Goal: Task Accomplishment & Management: Manage account settings

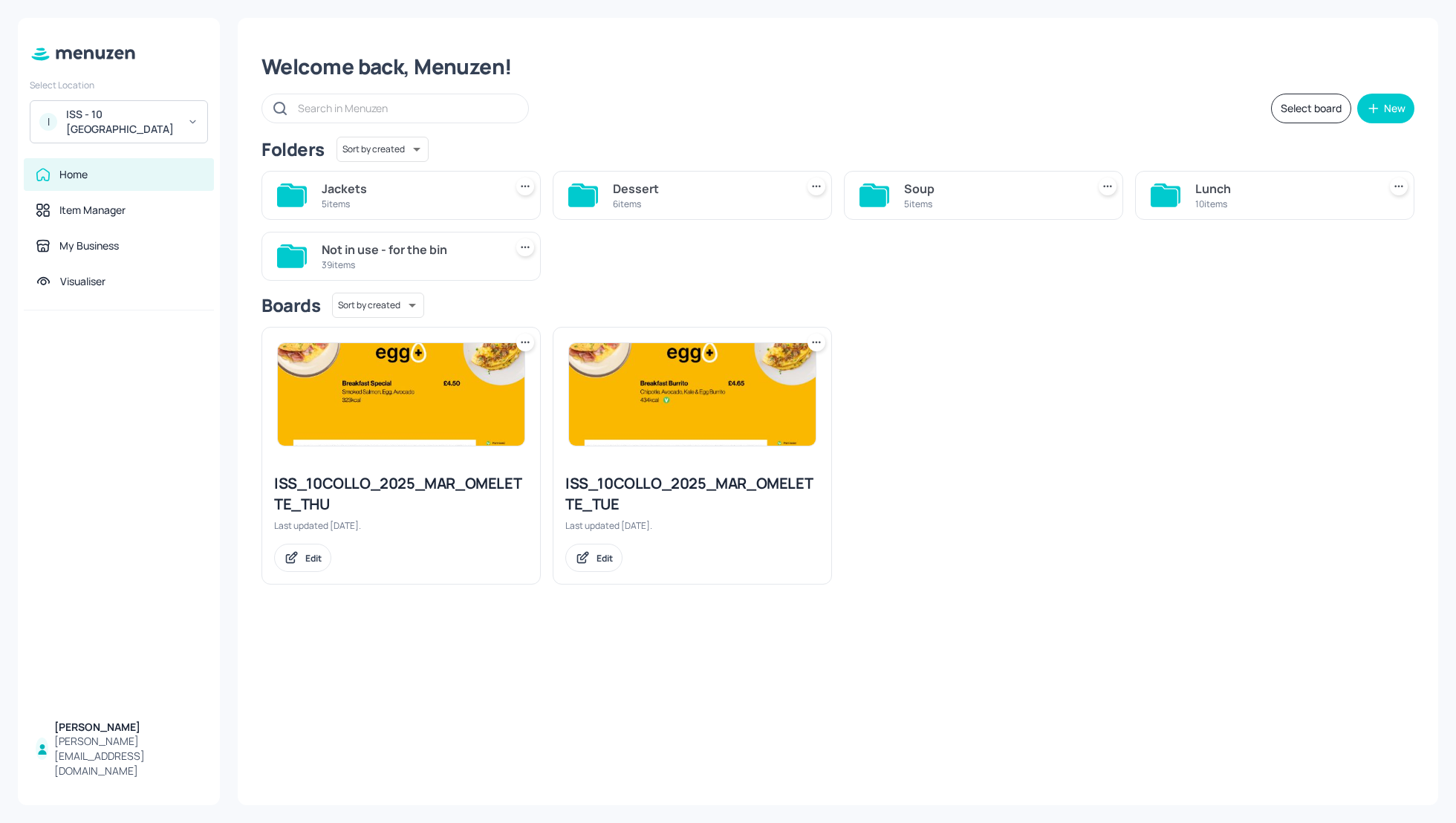
click at [916, 182] on div "Soup" at bounding box center [993, 188] width 177 height 18
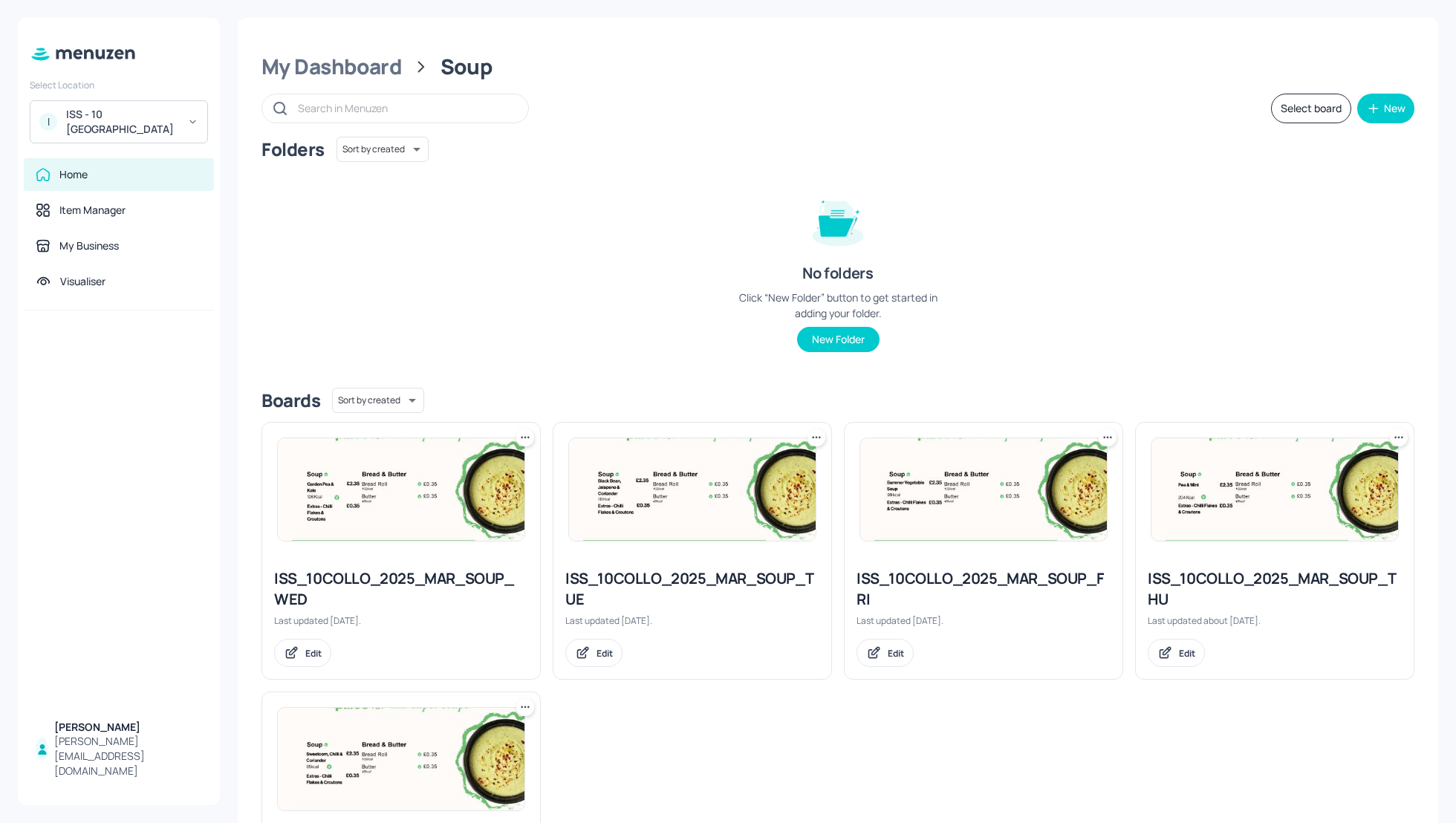
click at [1122, 323] on div "Folders Sort by created id ​ No folders Click “New Folder” button to get starte…" at bounding box center [838, 256] width 1153 height 239
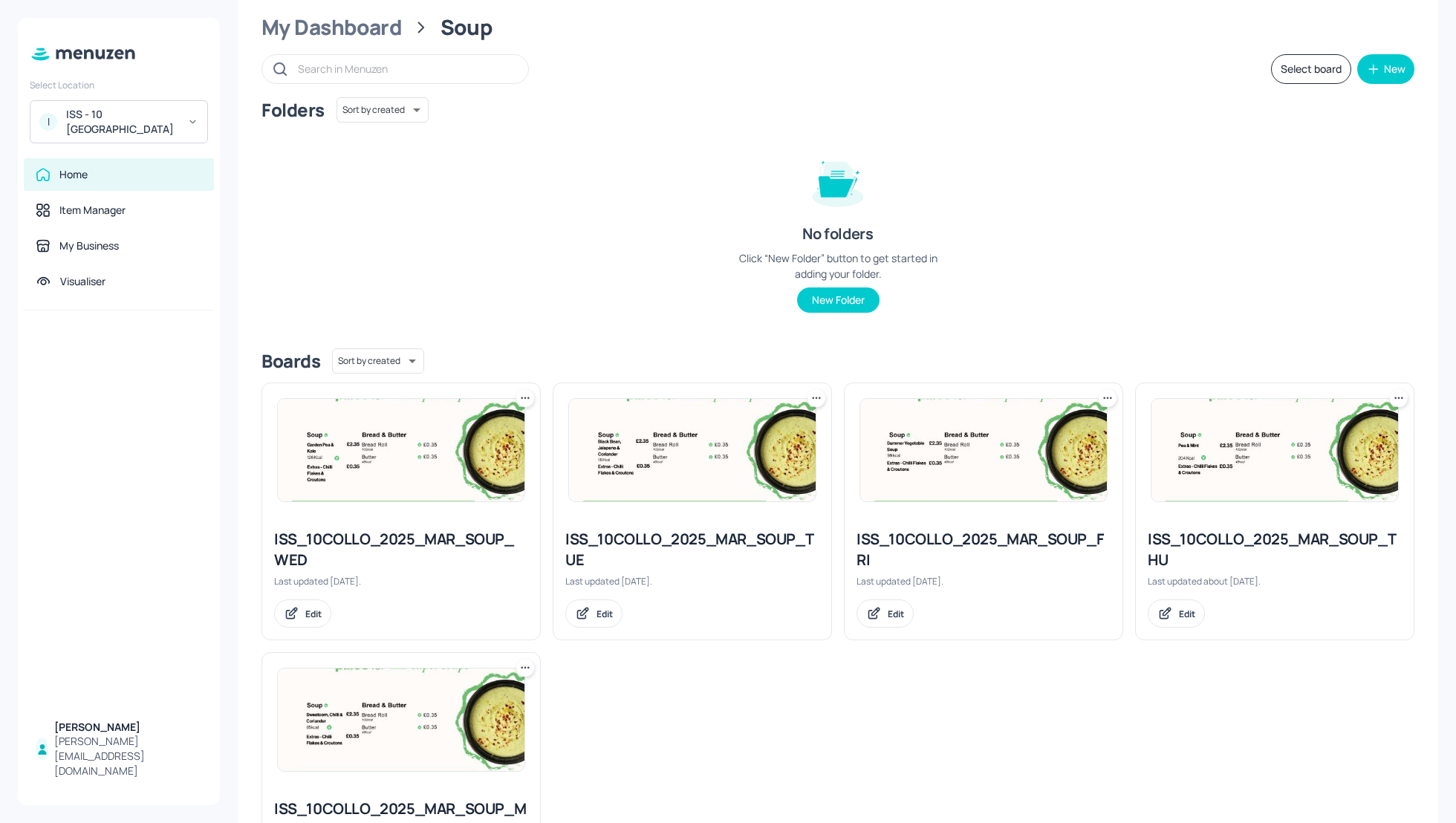
scroll to position [79, 0]
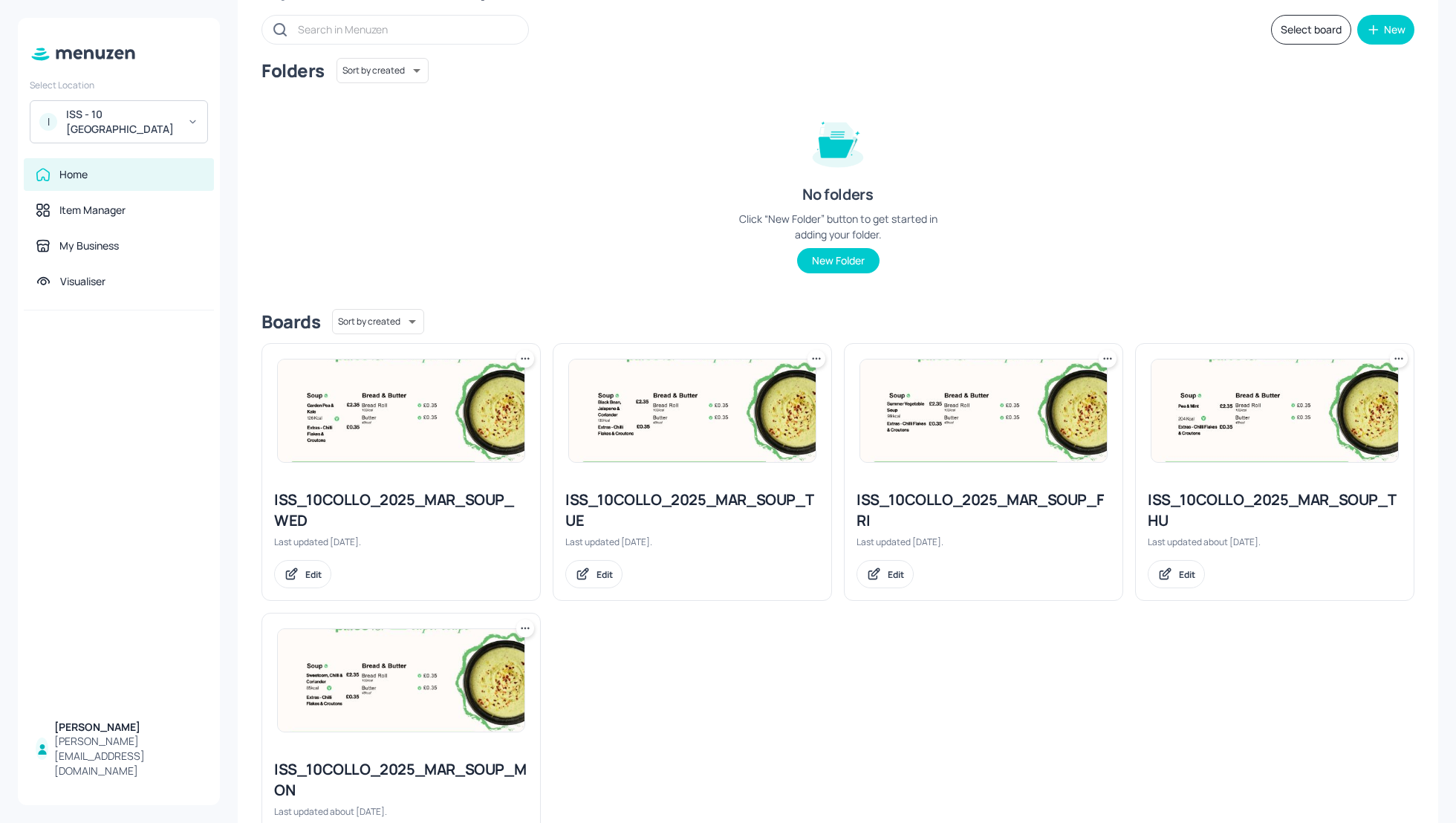
click at [1274, 494] on div "ISS_10COLLO_2025_MAR_SOUP_THU" at bounding box center [1275, 510] width 254 height 41
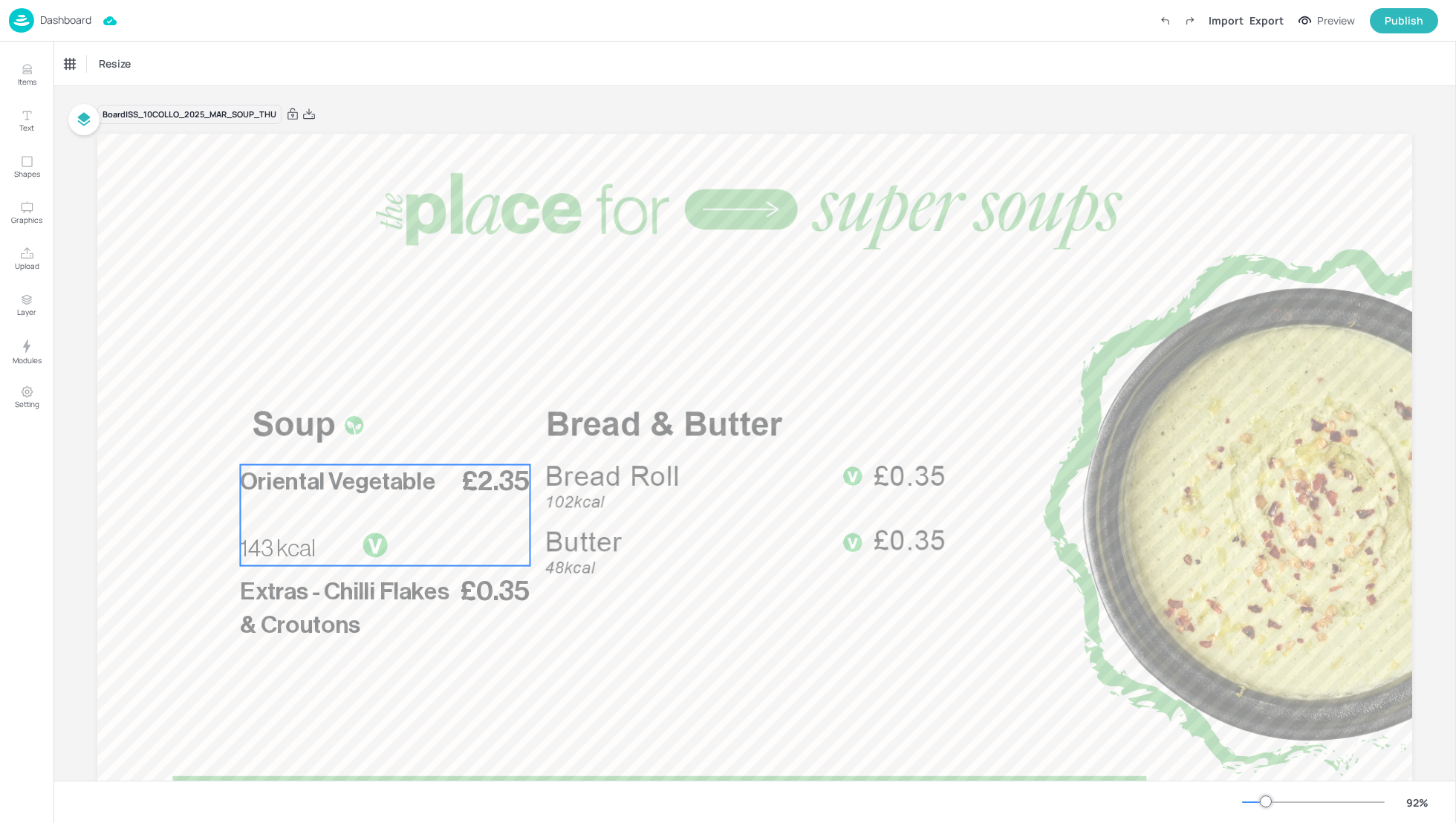
click at [370, 492] on span "Oriental Vegetable" at bounding box center [337, 480] width 196 height 23
click at [102, 76] on div "Oriental Vegetable Icons Resize" at bounding box center [755, 63] width 1402 height 44
click at [104, 58] on div "Oriental Vegetable" at bounding box center [103, 64] width 78 height 13
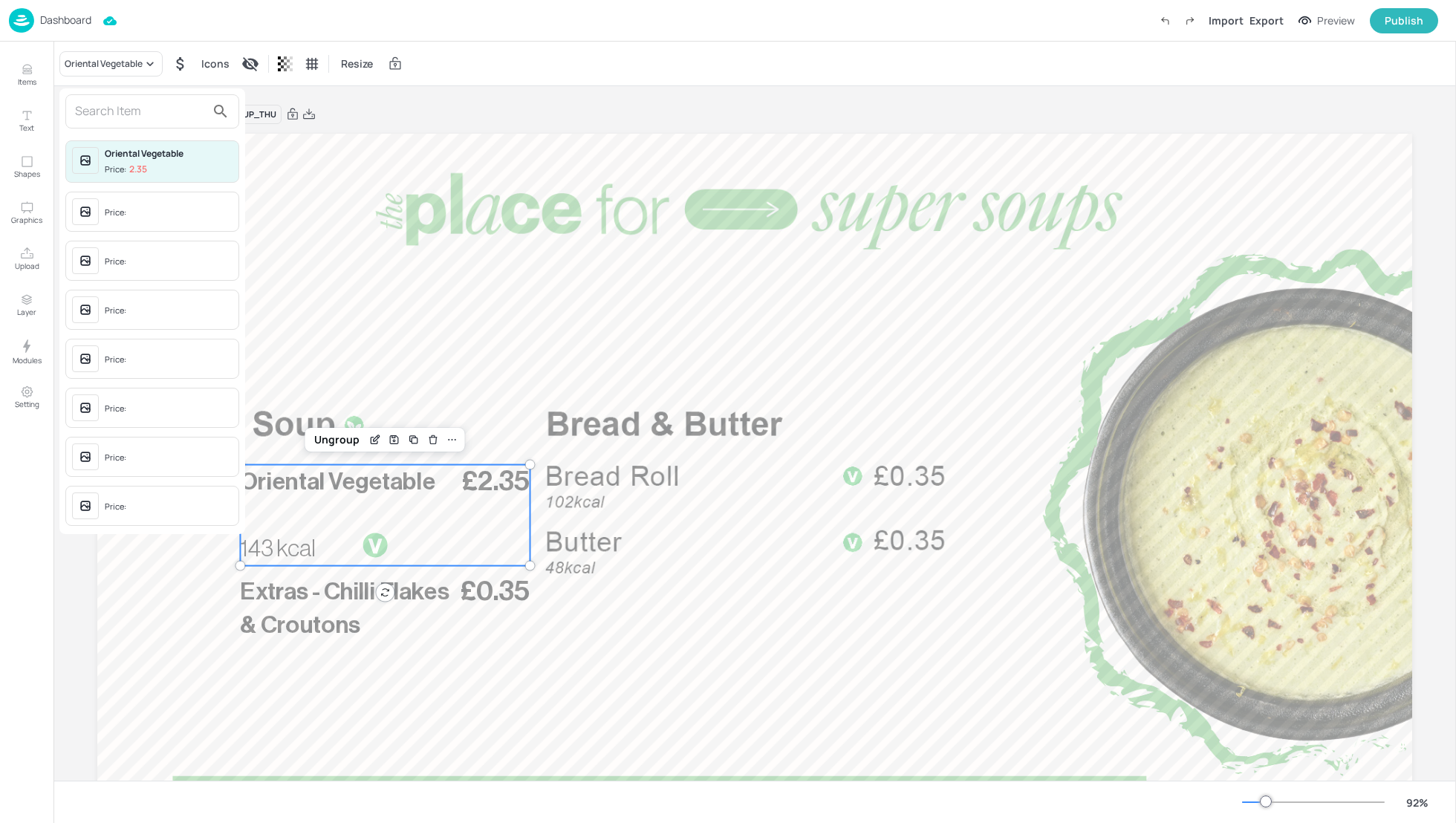
click at [104, 114] on input "text" at bounding box center [140, 111] width 131 height 23
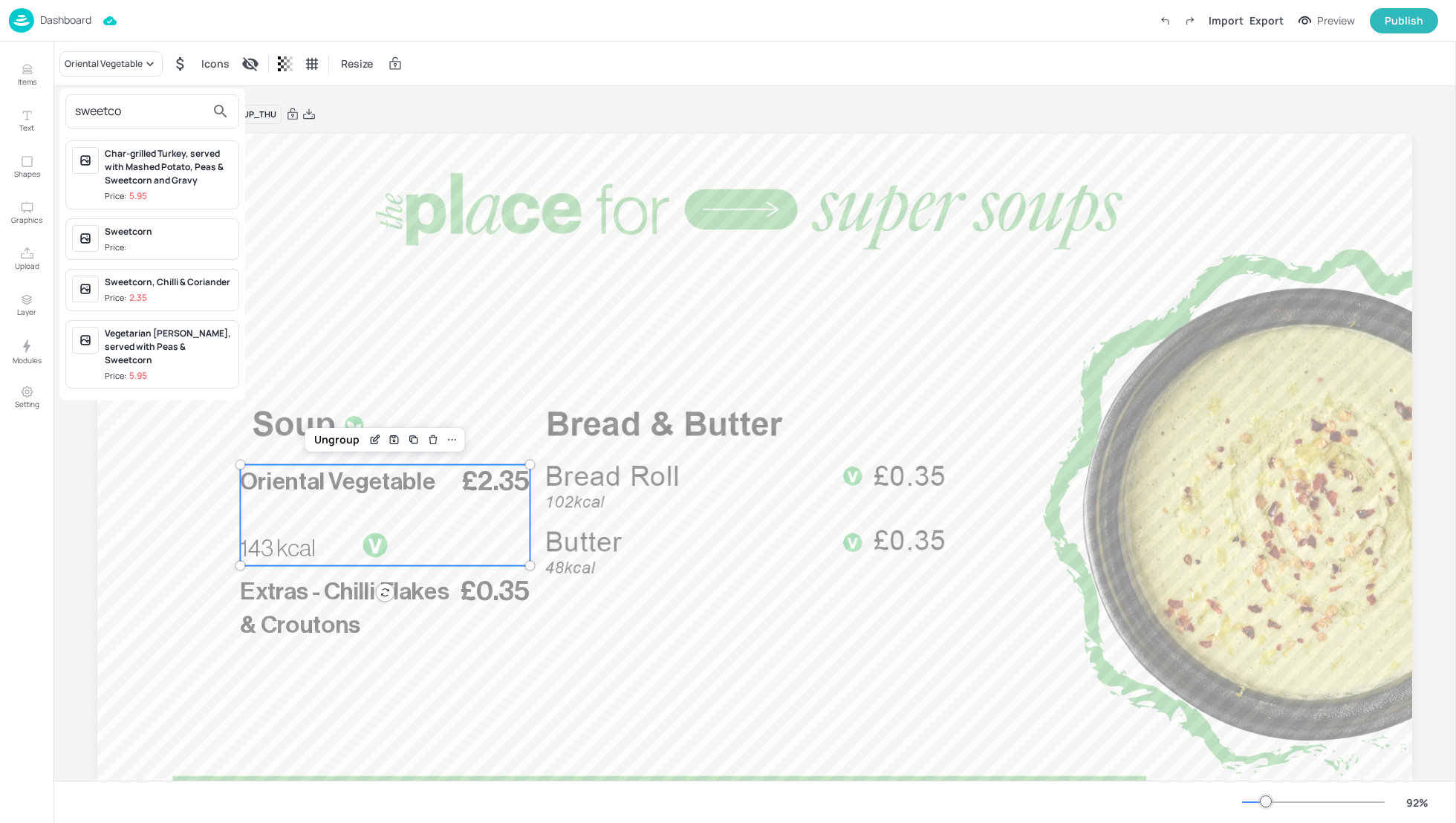
type input "sweetco"
click at [369, 436] on div at bounding box center [728, 412] width 1456 height 823
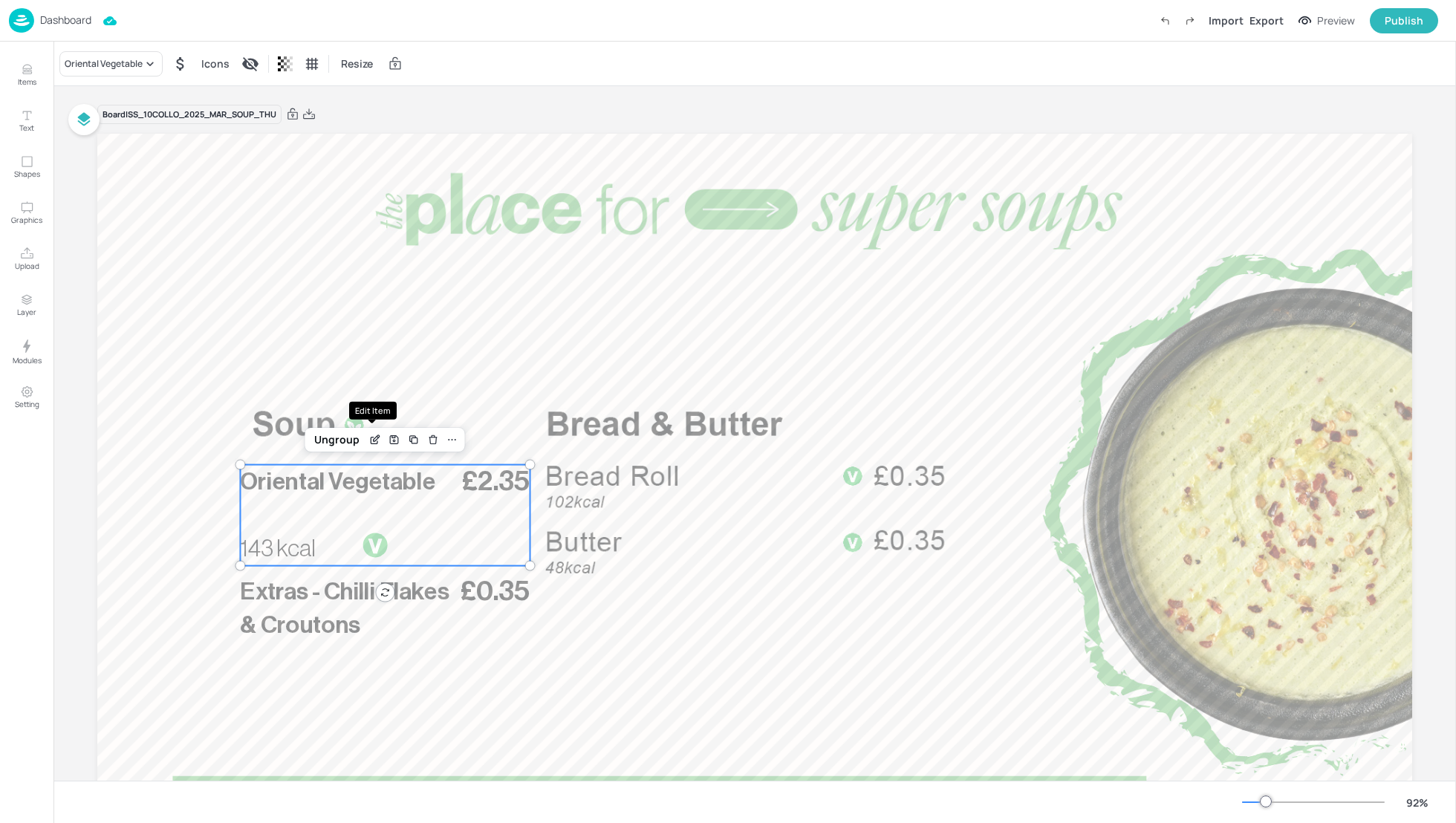
click at [369, 436] on icon "Edit Item" at bounding box center [375, 440] width 12 height 12
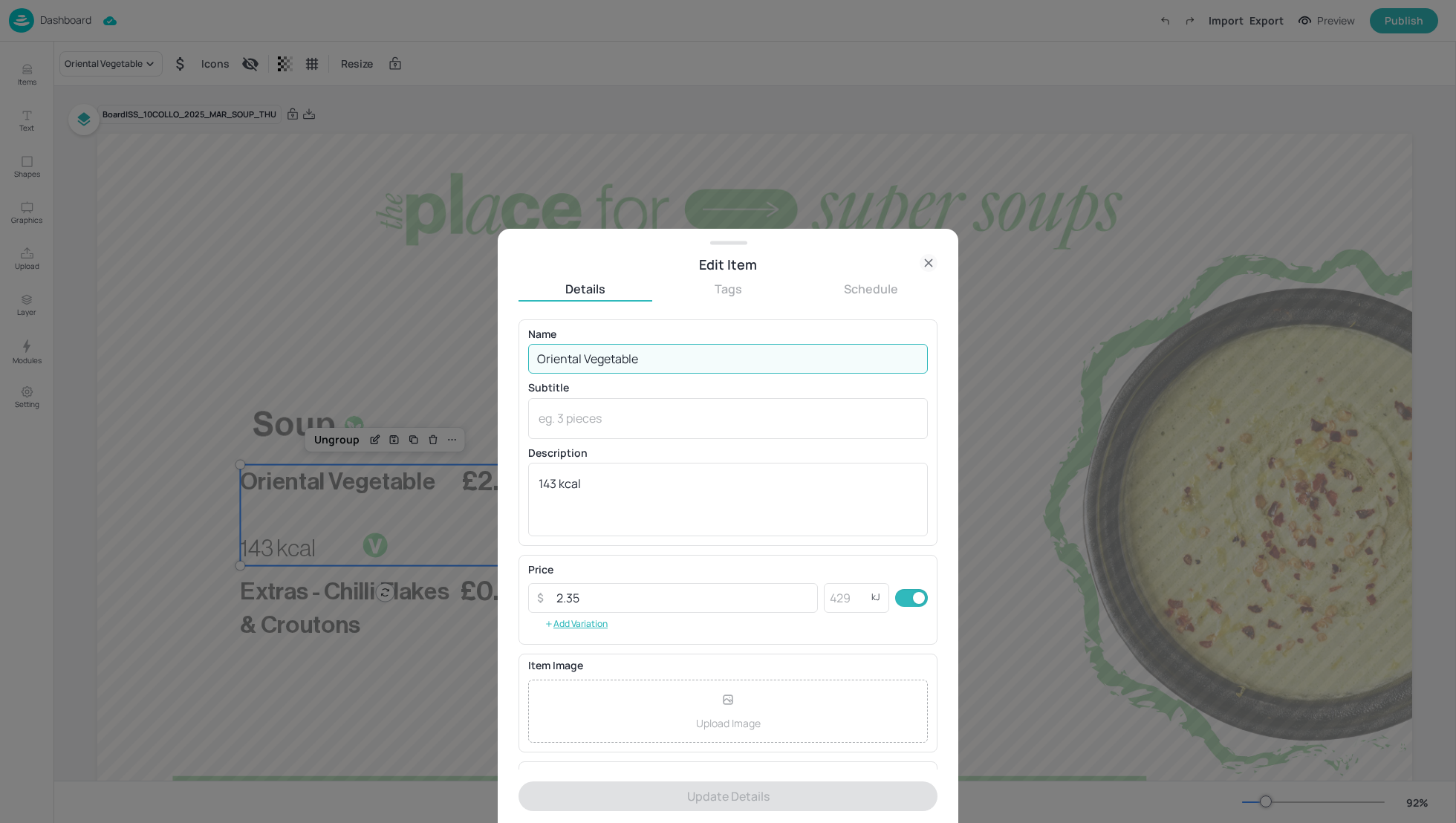
drag, startPoint x: 643, startPoint y: 360, endPoint x: 493, endPoint y: 357, distance: 150.0
click at [493, 357] on div "Edit Item Details Tags Schedule Name Oriental Vegetable ​ Subtitle x ​ Descript…" at bounding box center [728, 412] width 1456 height 823
click at [615, 354] on input "Oriental Vegetable" at bounding box center [728, 359] width 399 height 30
click at [592, 353] on input "Oriental Vegetable" at bounding box center [728, 359] width 399 height 30
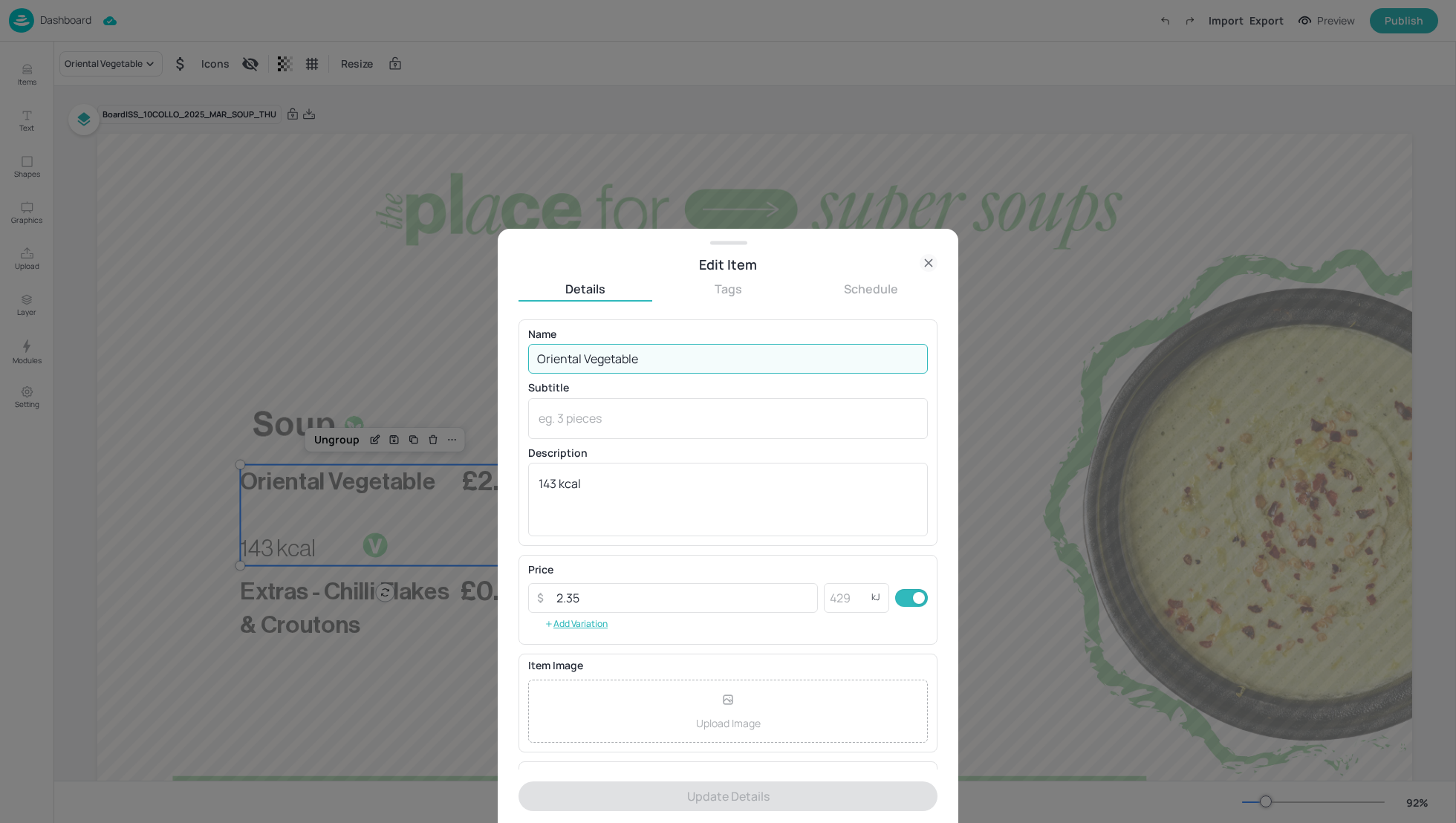
click at [592, 353] on input "Oriental Vegetable" at bounding box center [728, 359] width 399 height 30
paste input "Sweetcorn Chowder"
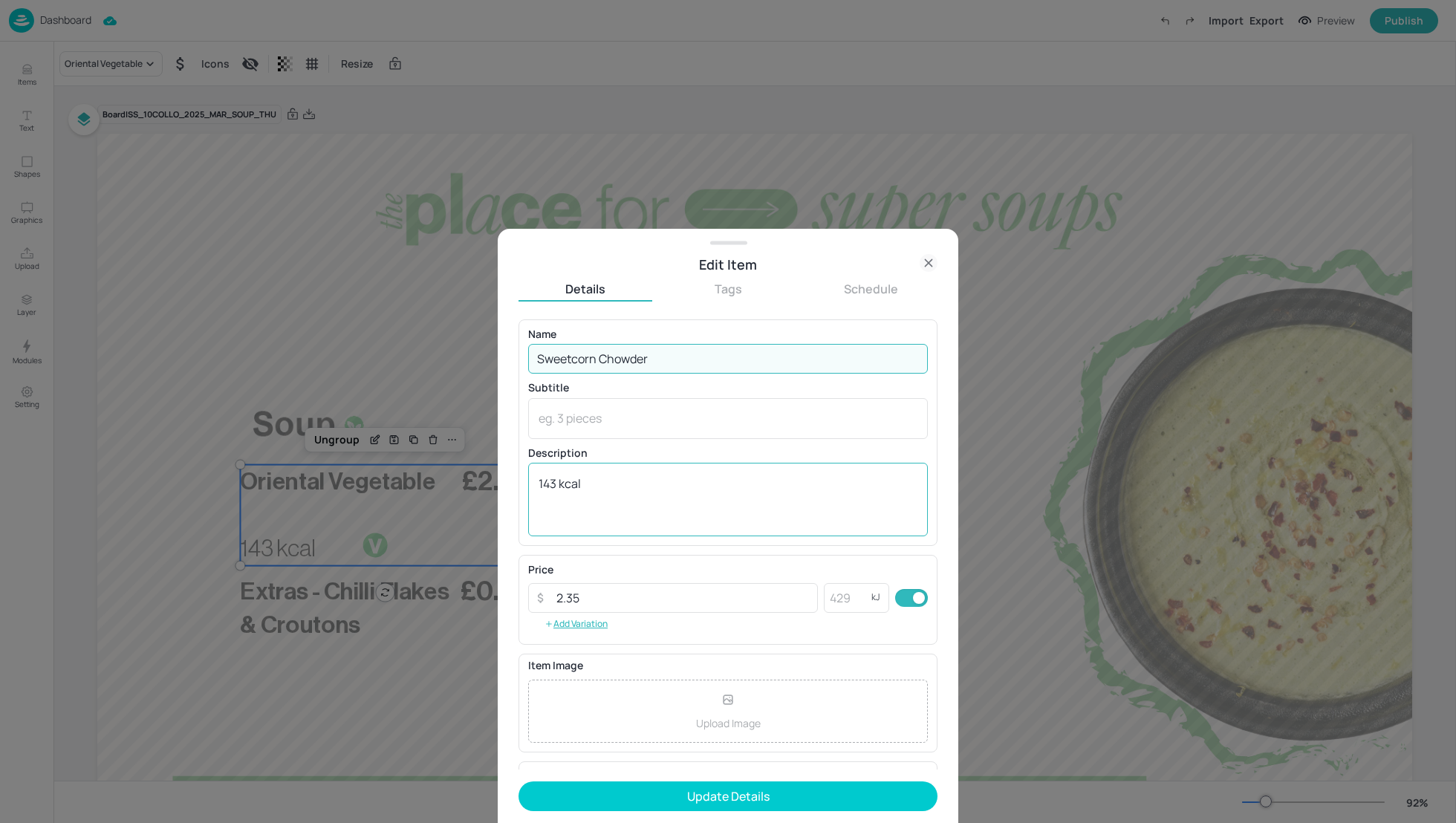
type input "Sweetcorn Chowder"
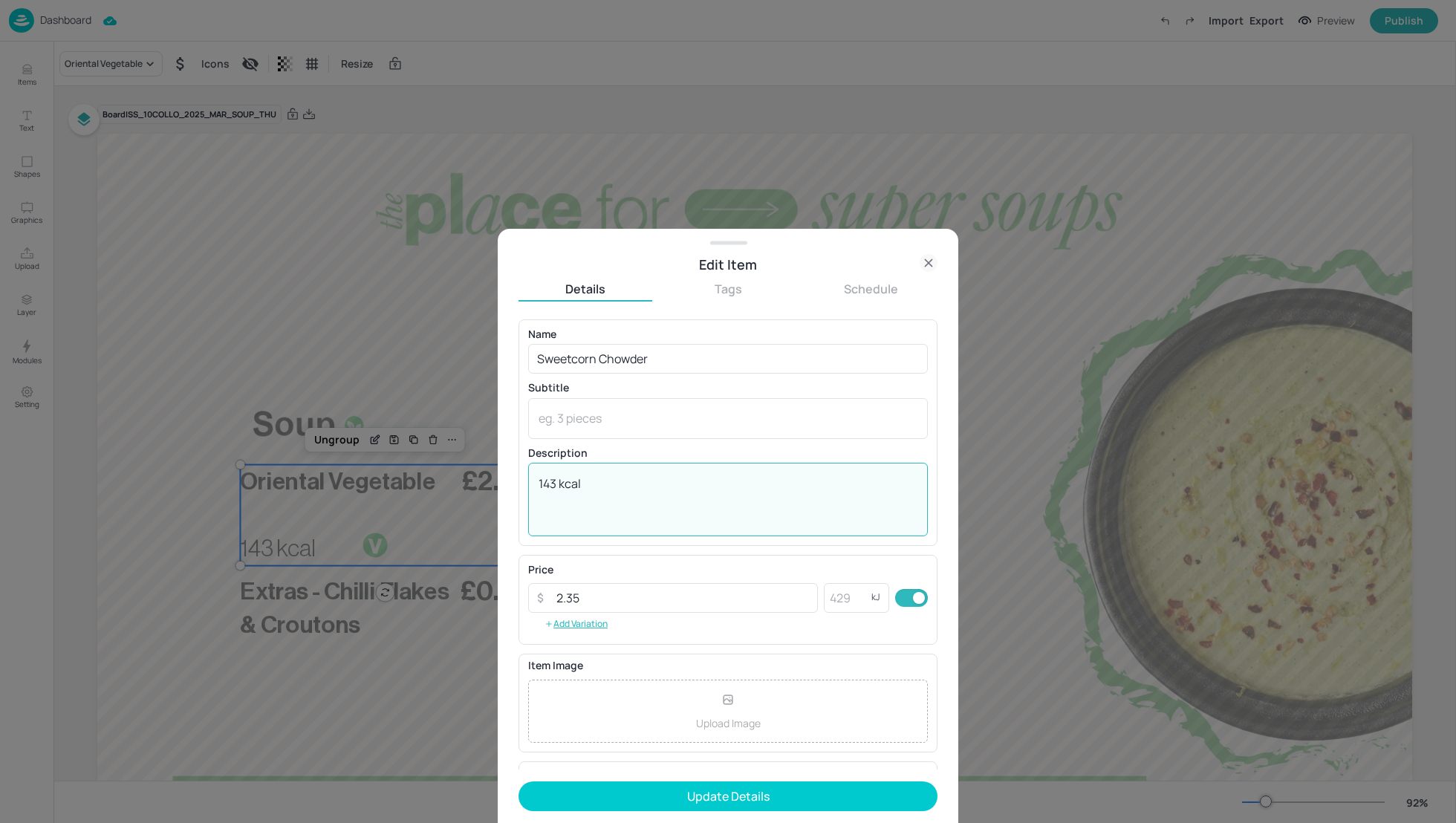
drag, startPoint x: 556, startPoint y: 476, endPoint x: 545, endPoint y: 479, distance: 11.4
click at [545, 480] on textarea "143 kcal" at bounding box center [728, 500] width 379 height 49
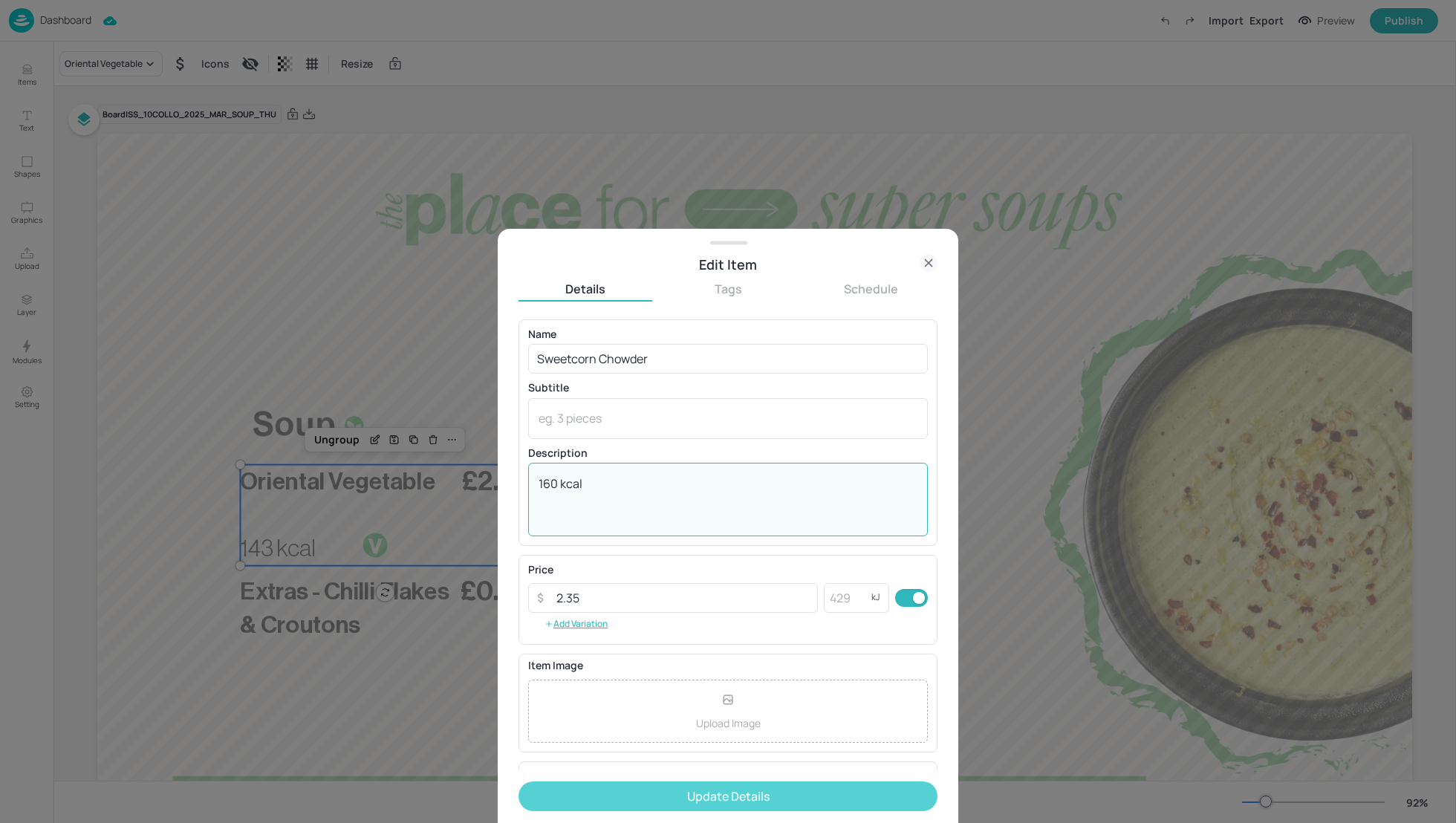
type textarea "160 kcal"
click at [697, 800] on button "Update Details" at bounding box center [728, 796] width 419 height 30
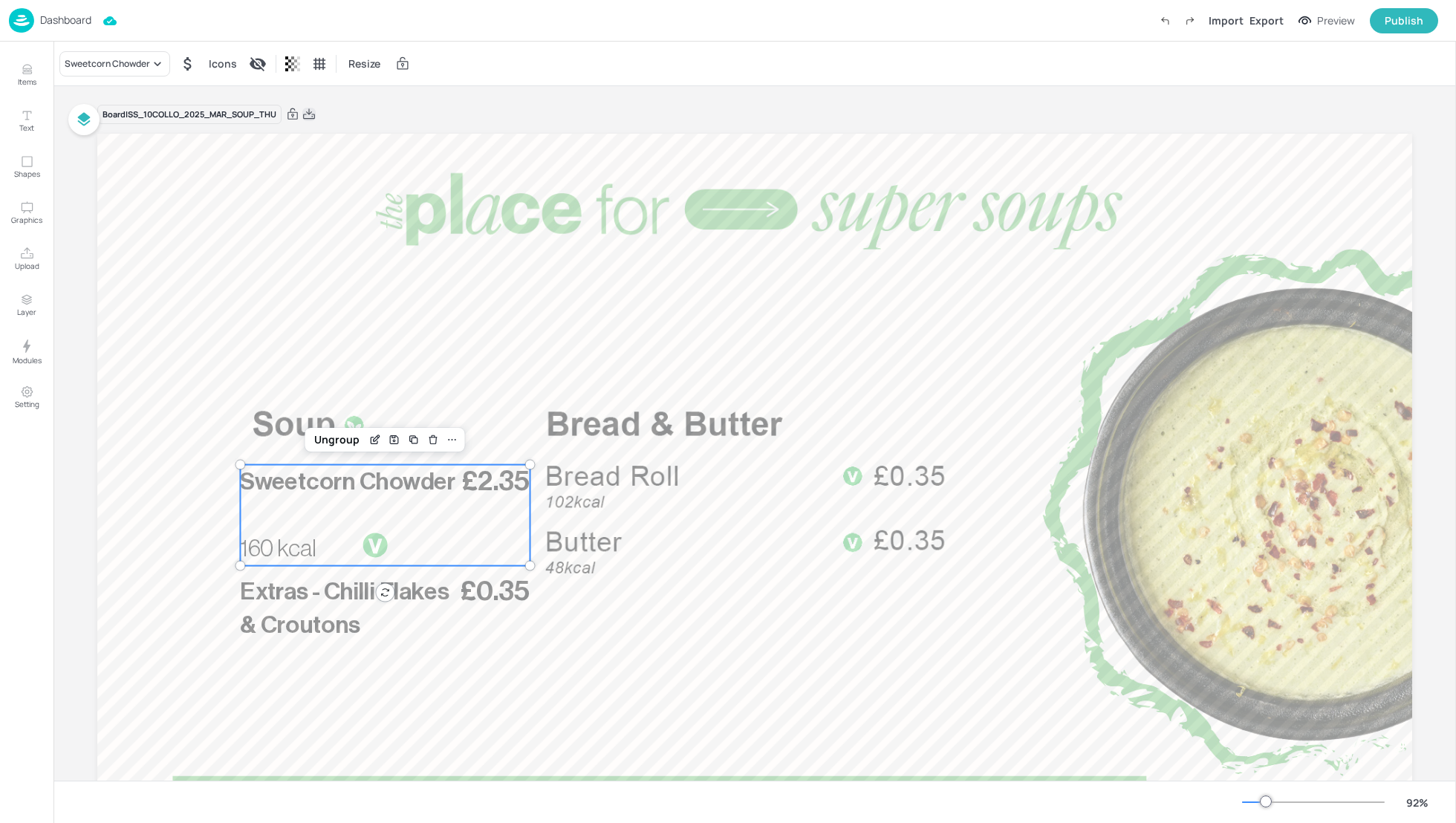
click at [310, 115] on icon at bounding box center [309, 115] width 13 height 15
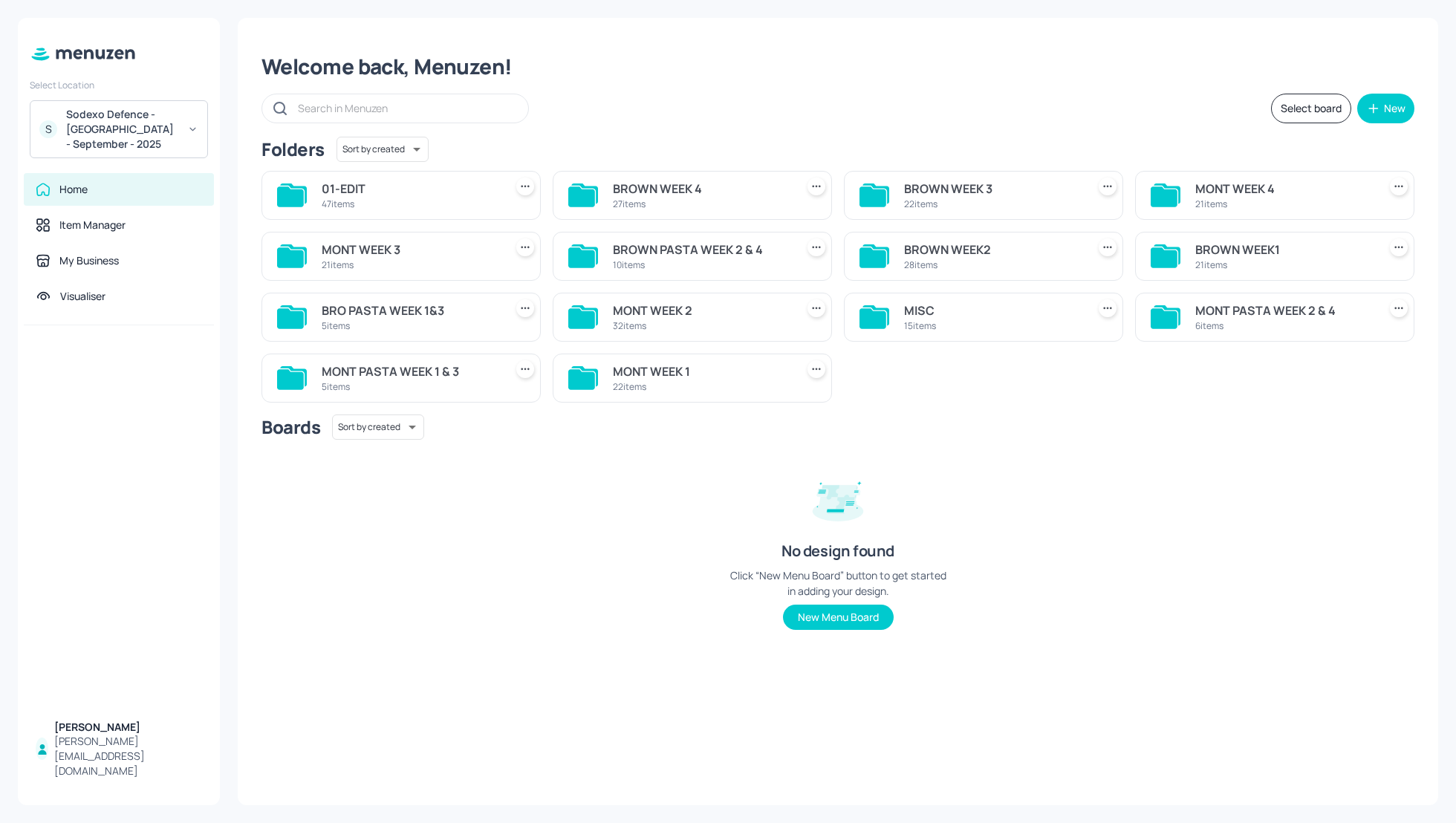
click at [931, 64] on div "Welcome back, Menuzen!" at bounding box center [838, 67] width 1153 height 26
click at [941, 182] on div "BROWN WEEK 3" at bounding box center [993, 188] width 177 height 18
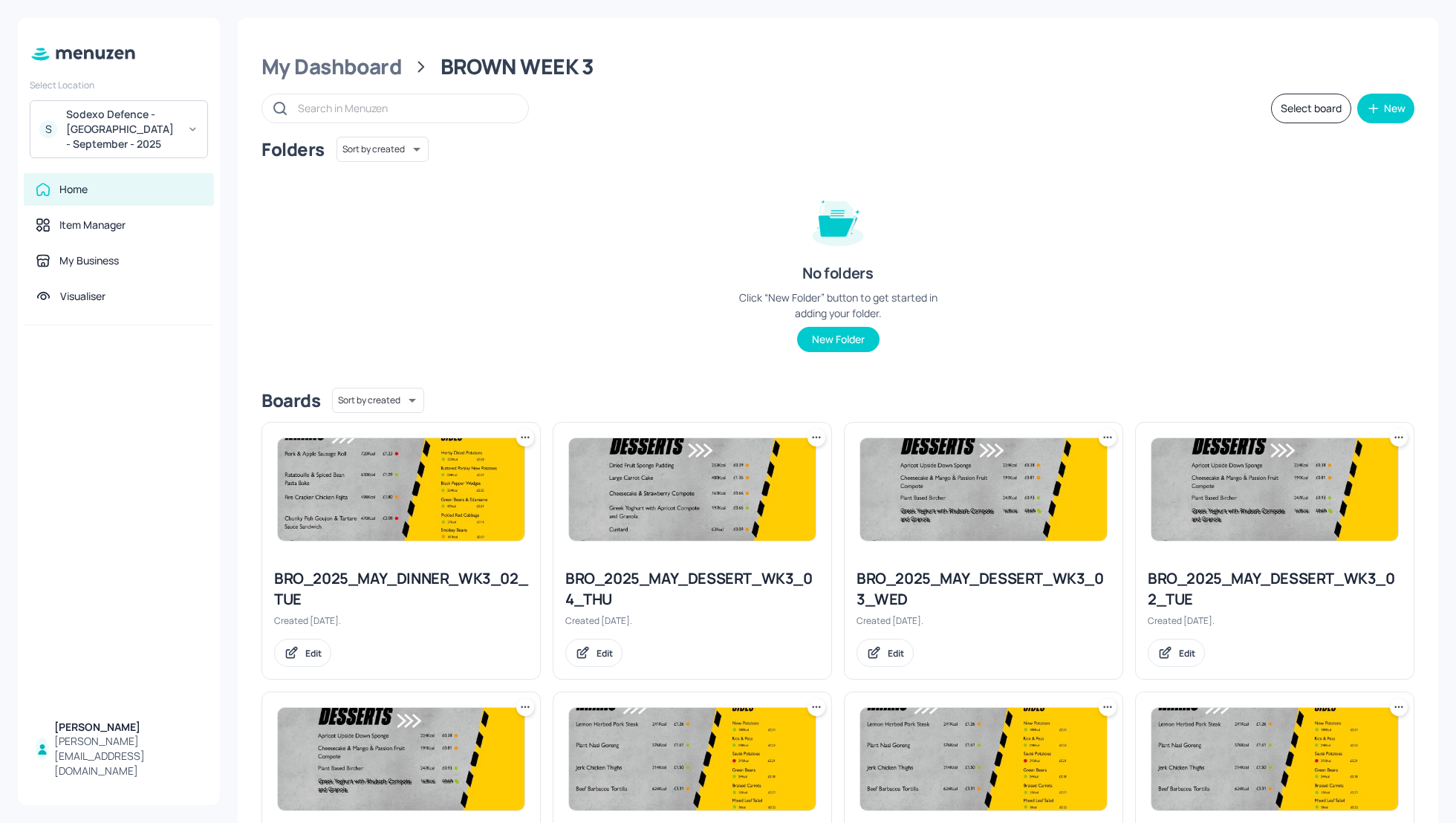
click at [1131, 272] on div "Folders Sort by created id ​ No folders Click “New Folder” button to get starte…" at bounding box center [838, 256] width 1153 height 239
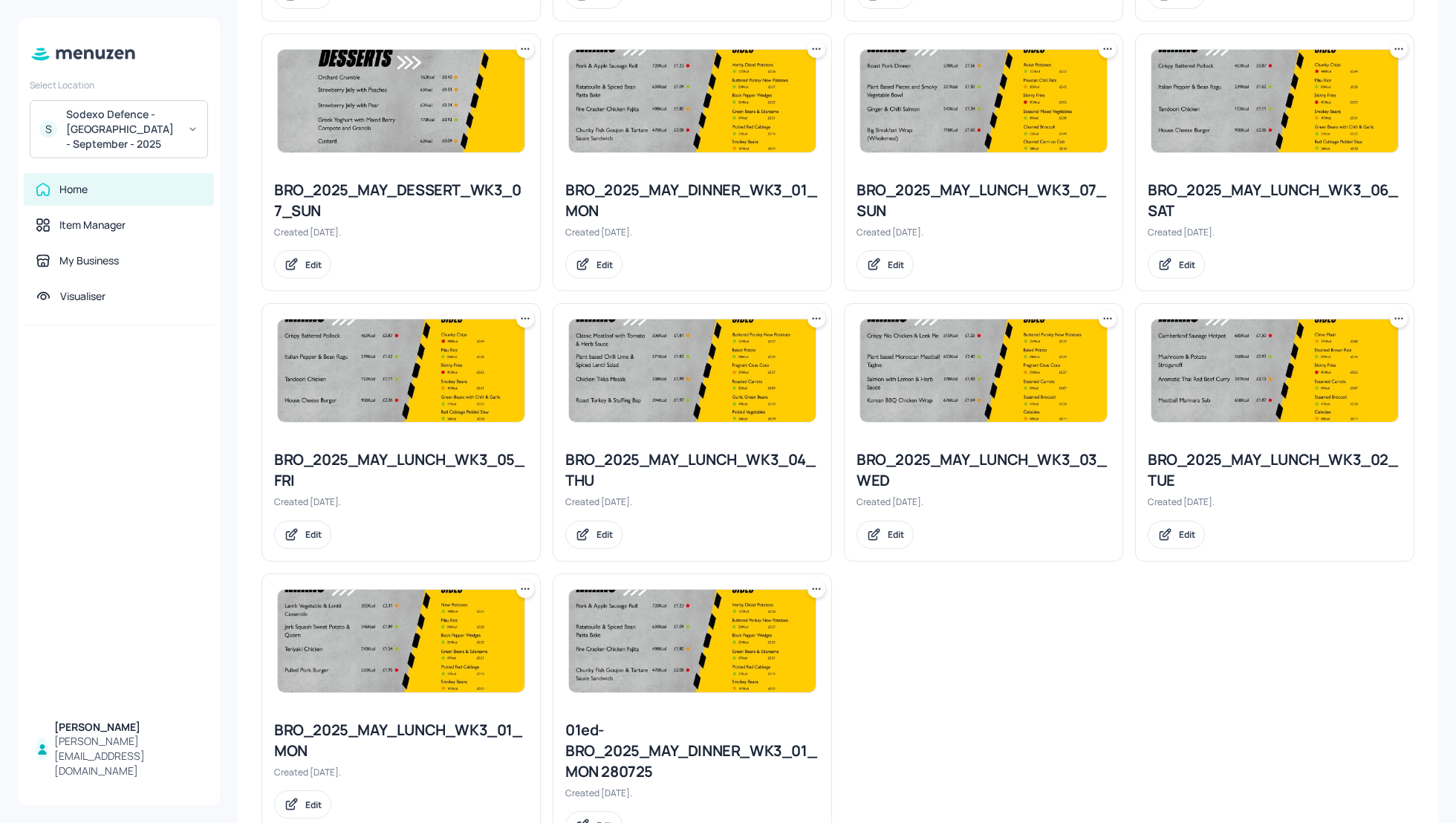
scroll to position [1256, 0]
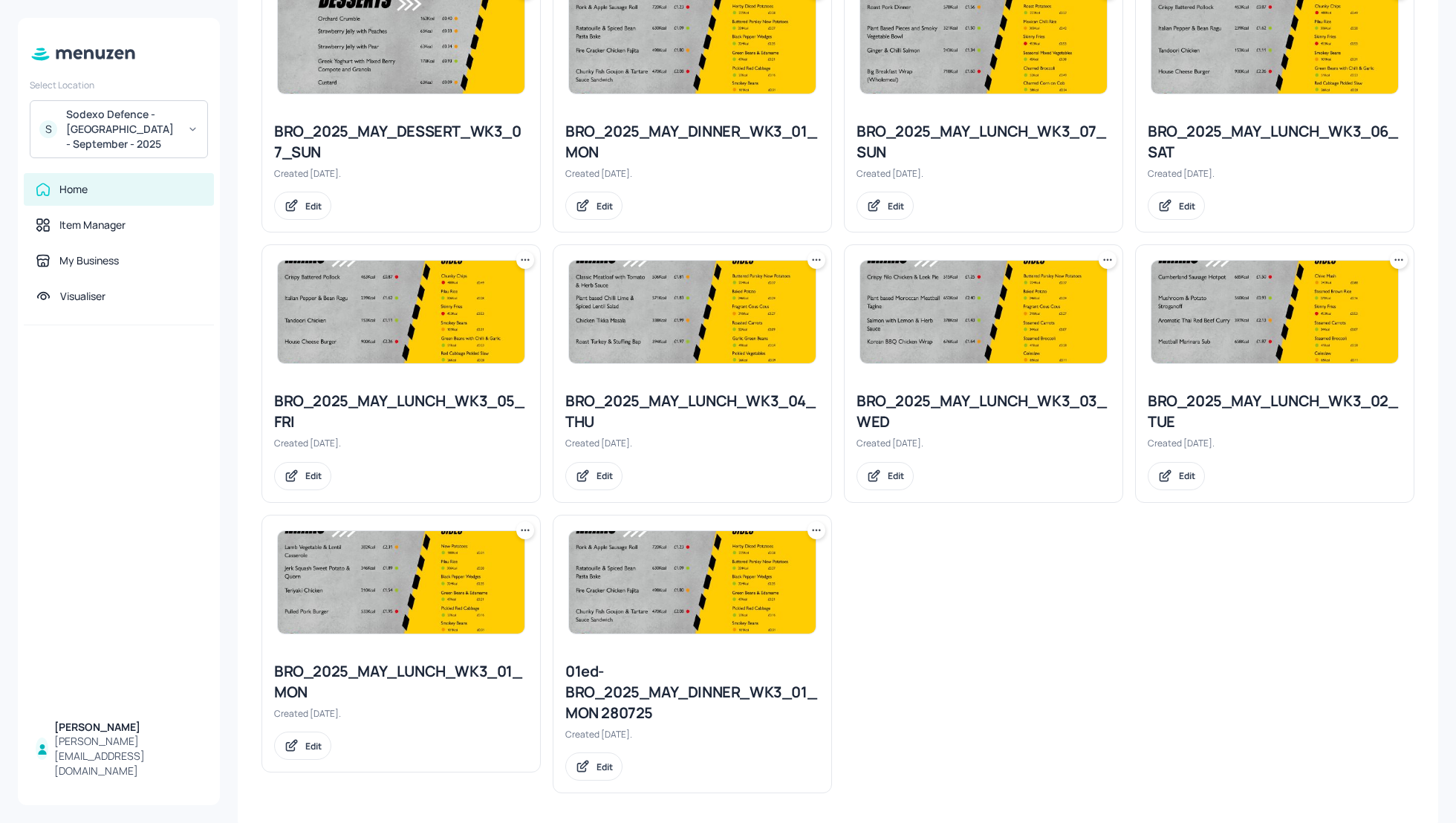
click at [812, 526] on icon at bounding box center [817, 530] width 15 height 15
click at [751, 643] on div "Delete" at bounding box center [758, 630] width 118 height 25
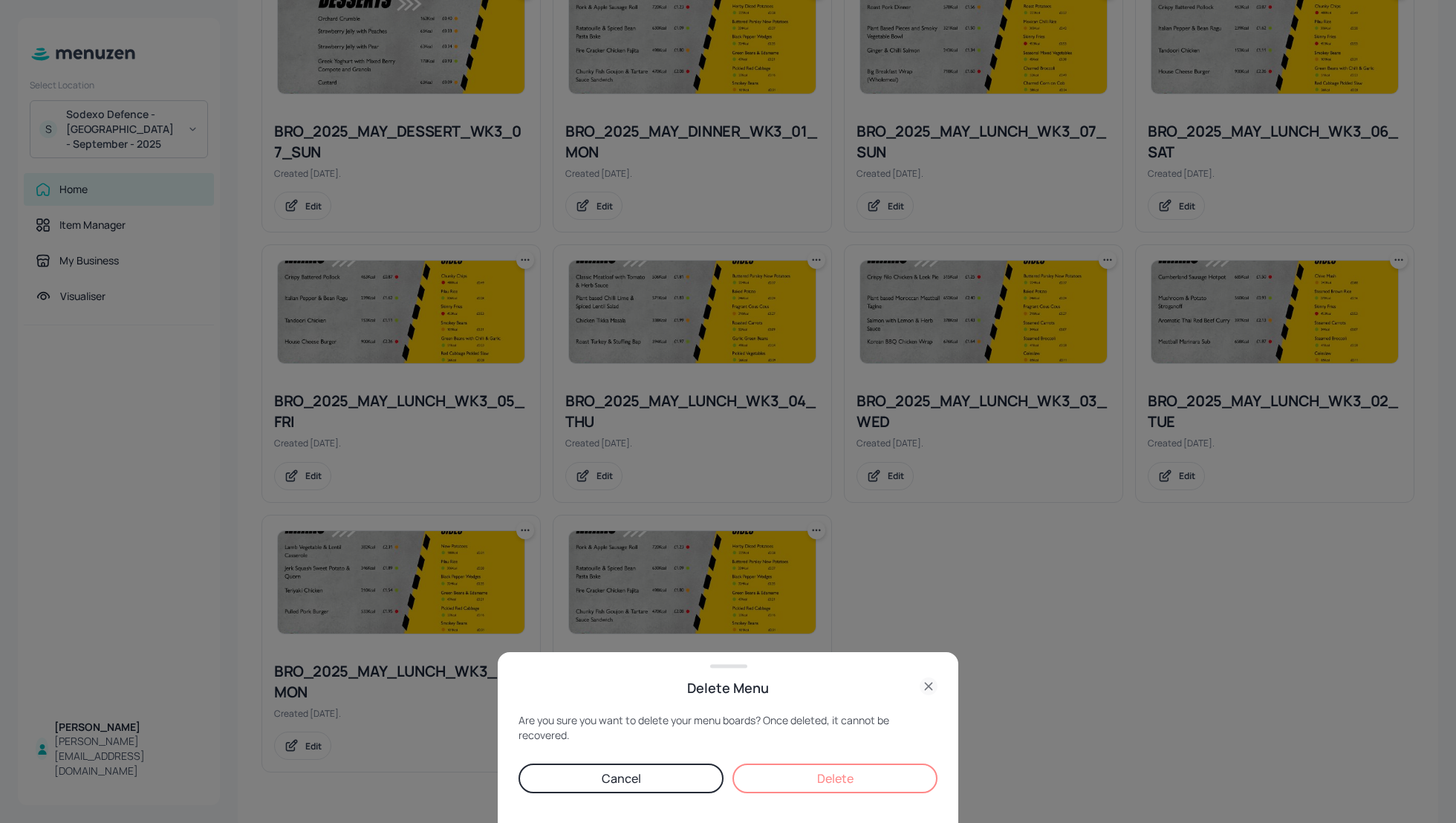
click at [865, 782] on button "Delete" at bounding box center [835, 778] width 205 height 30
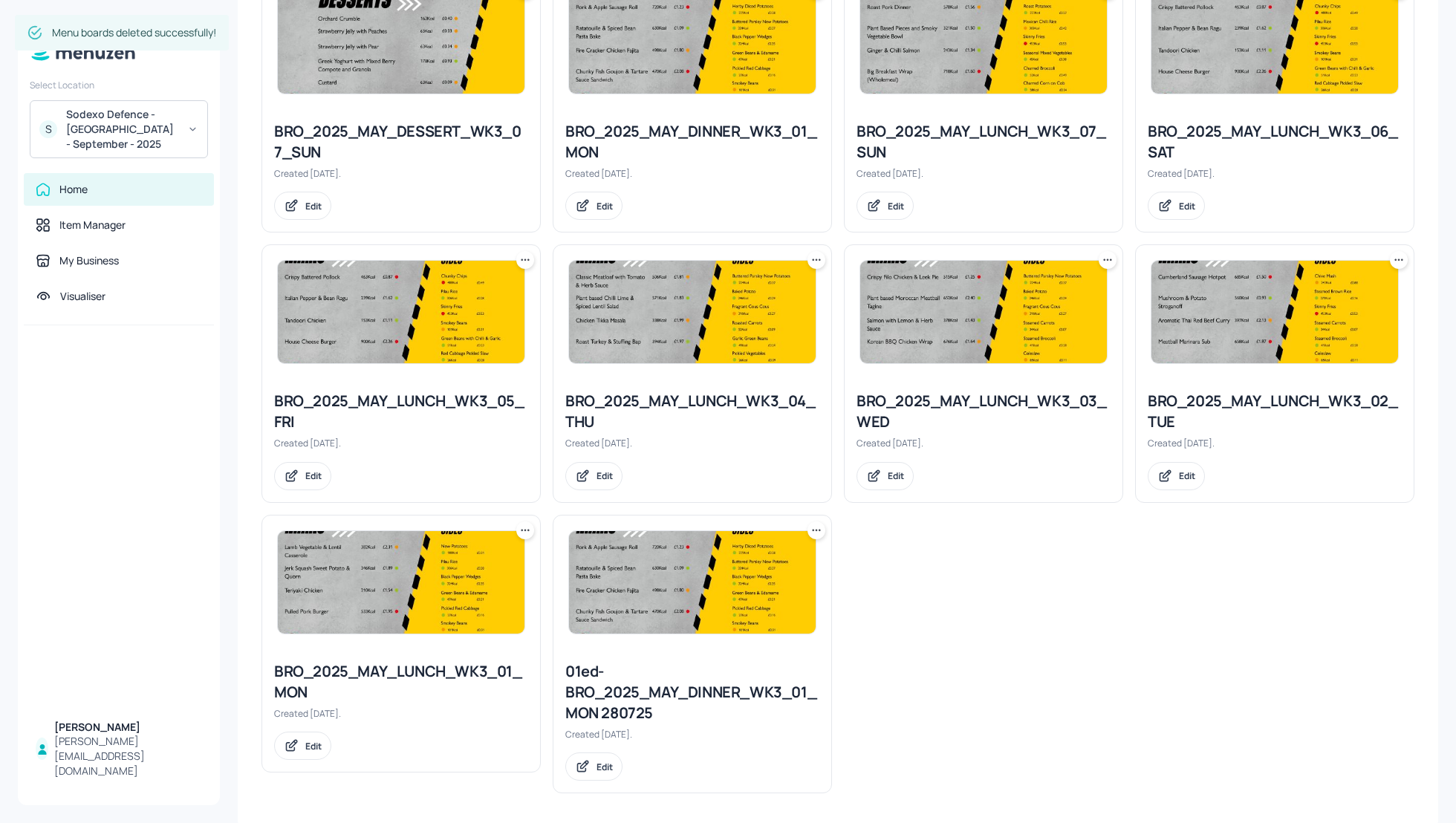
scroll to position [1235, 0]
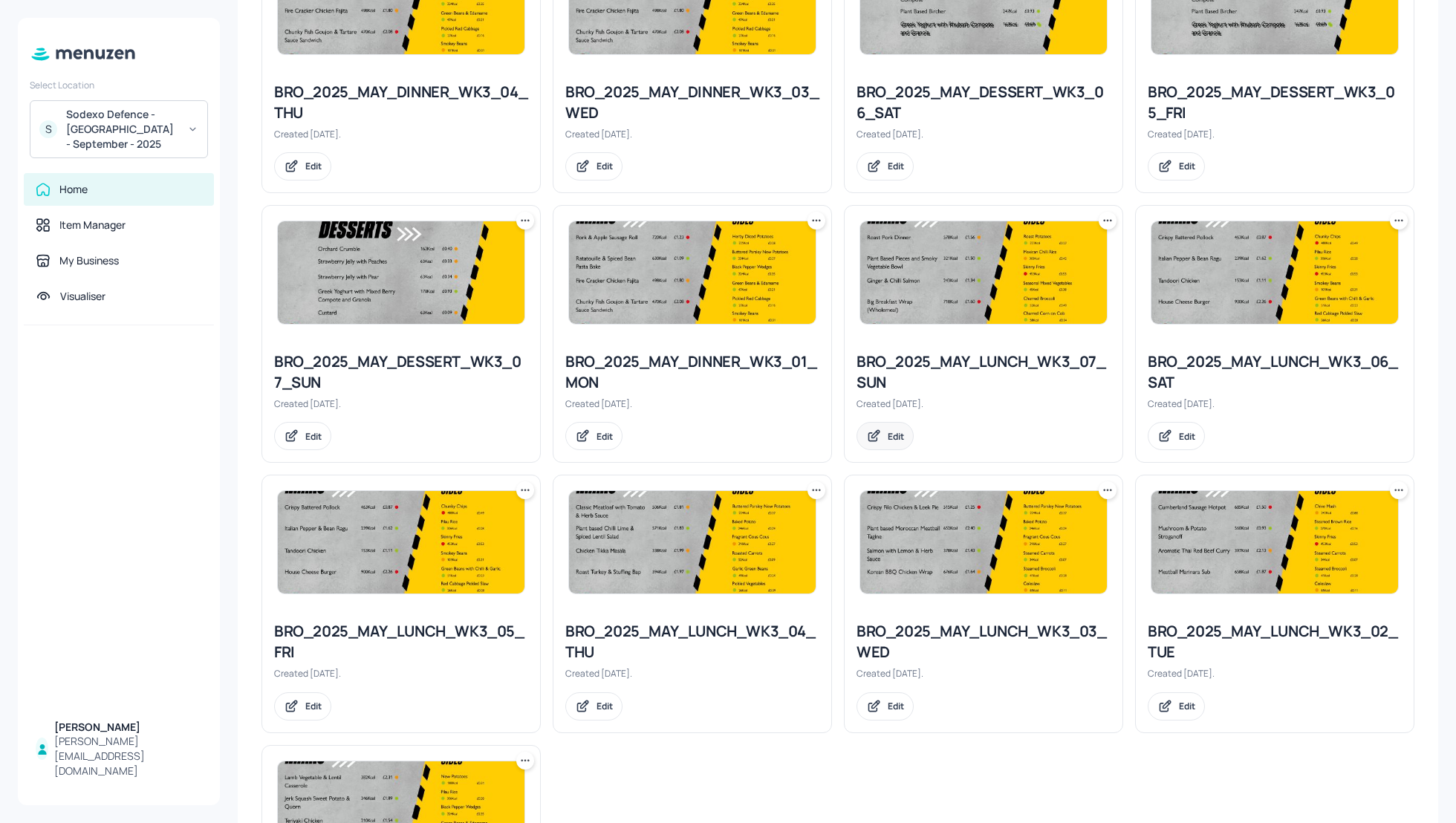
scroll to position [998, 0]
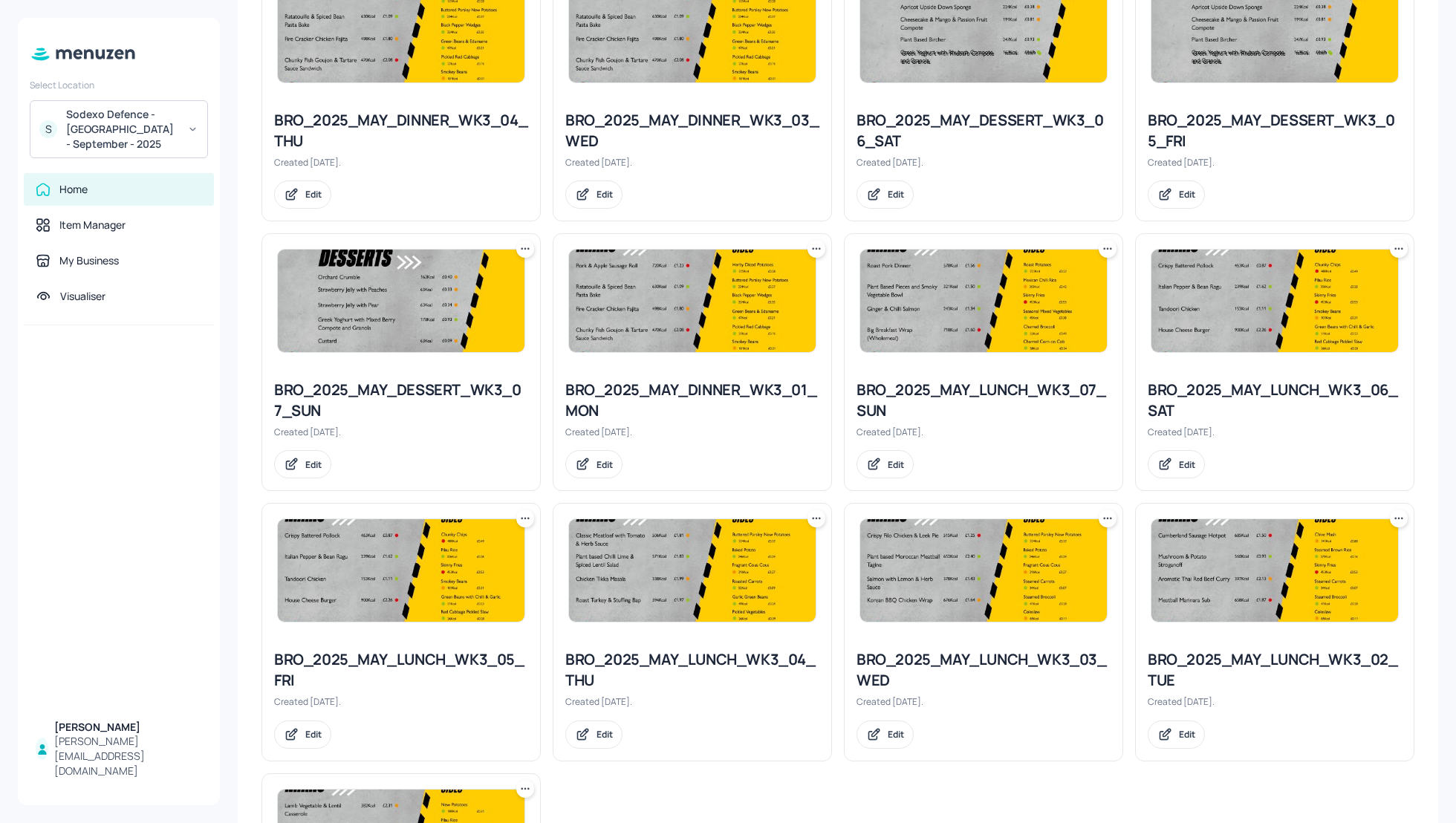
click at [523, 516] on icon at bounding box center [525, 519] width 15 height 15
click at [869, 791] on div at bounding box center [728, 412] width 1456 height 823
click at [1007, 775] on div "BRO_2025_MAY_DINNER_WK3_02_TUE Created [DATE]. Edit BRO_2025_MAY_DESSERT_WK3_04…" at bounding box center [832, 221] width 1165 height 1619
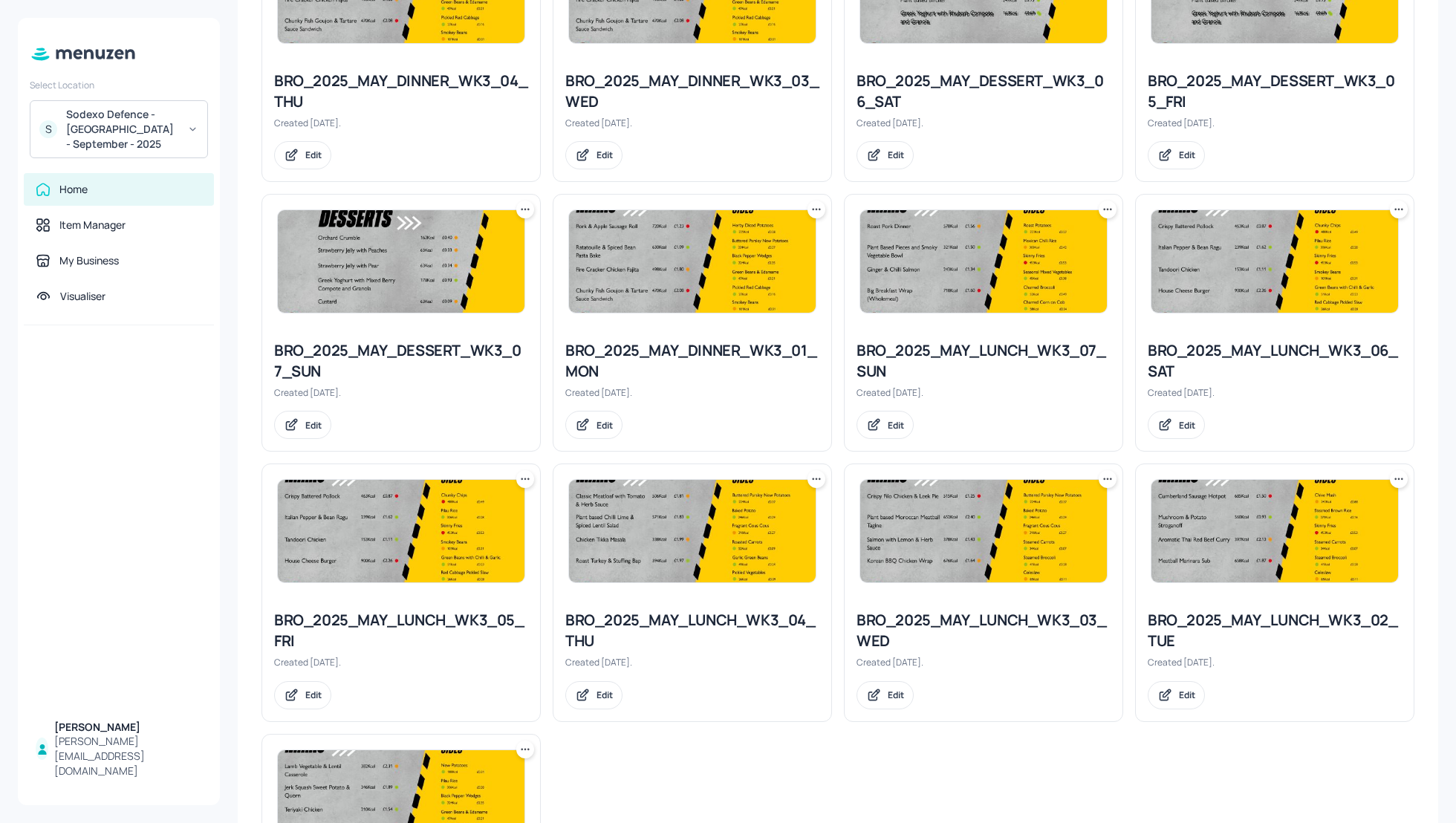
click at [519, 474] on icon at bounding box center [525, 479] width 15 height 15
click at [460, 507] on p "Rename" at bounding box center [447, 505] width 34 height 13
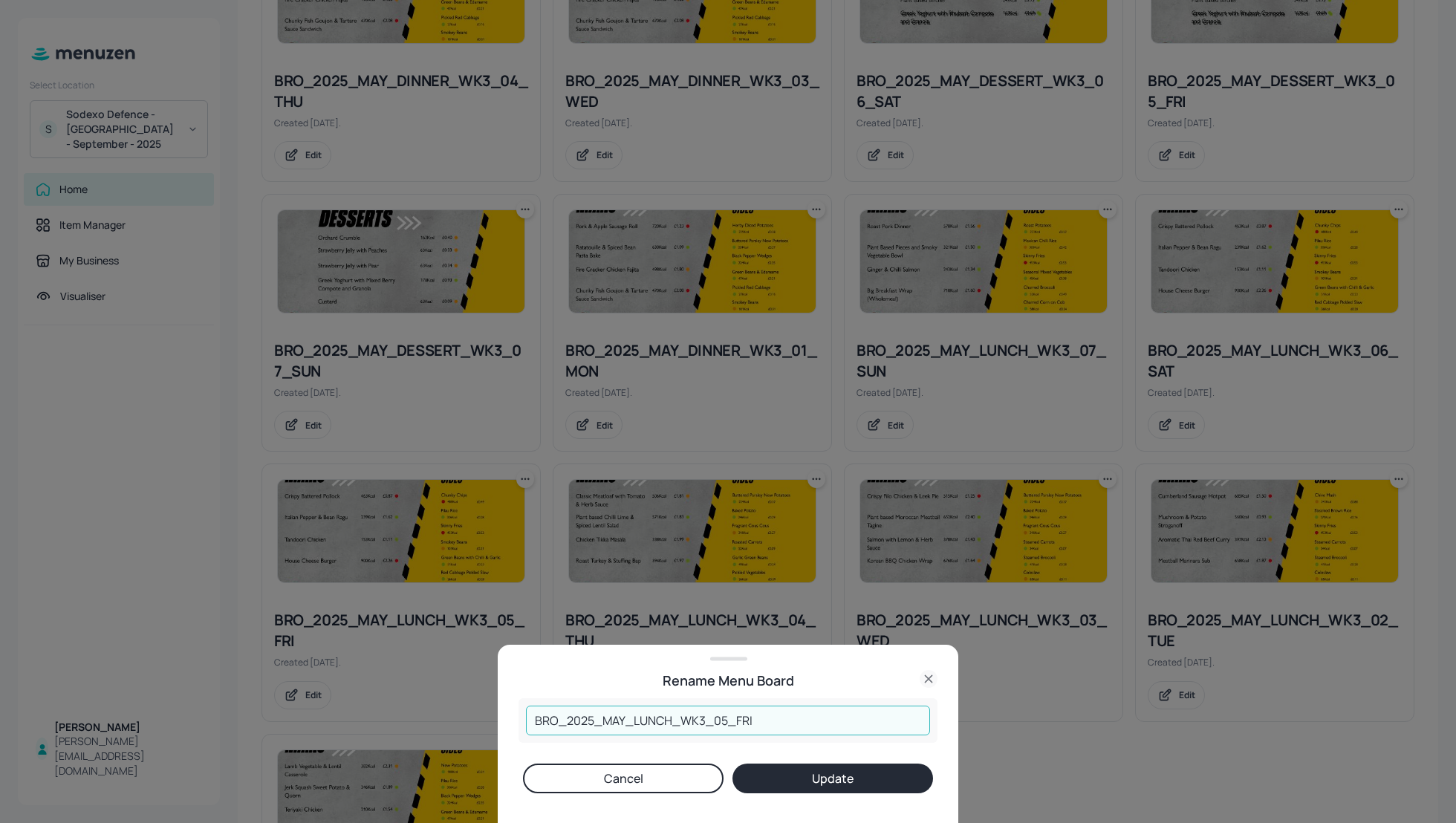
drag, startPoint x: 621, startPoint y: 713, endPoint x: 604, endPoint y: 713, distance: 17.0
click at [604, 713] on input "BRO_2025_MAY_LUNCH_WK3_05_FRI" at bounding box center [728, 721] width 404 height 30
type input "BRO_2025_SEP_LUNCH_WK3_05_FRI"
click at [806, 781] on button "Update" at bounding box center [832, 778] width 200 height 30
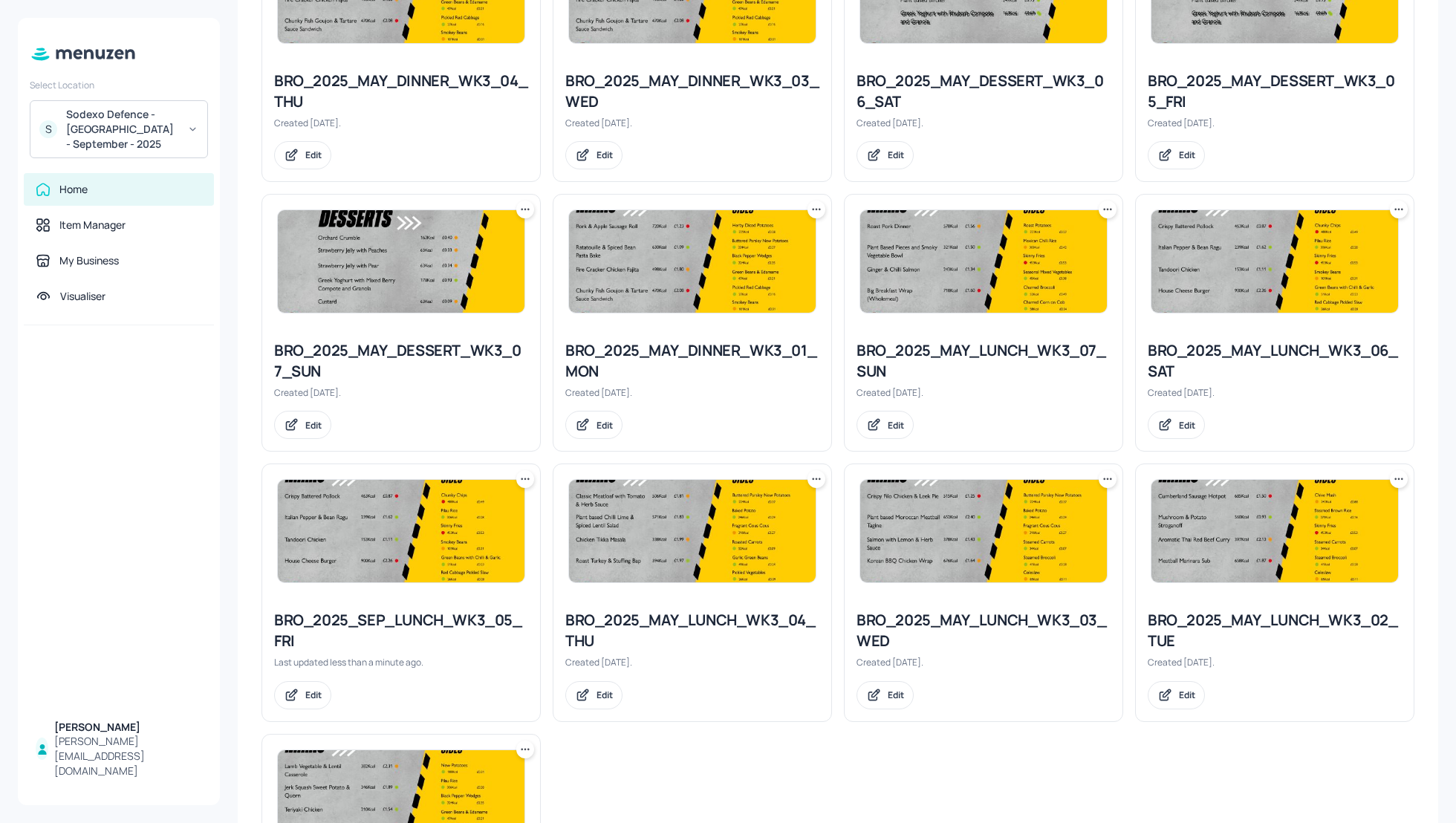
click at [384, 613] on div "BRO_2025_SEP_LUNCH_WK3_05_FRI" at bounding box center [401, 630] width 254 height 41
